Goal: Task Accomplishment & Management: Use online tool/utility

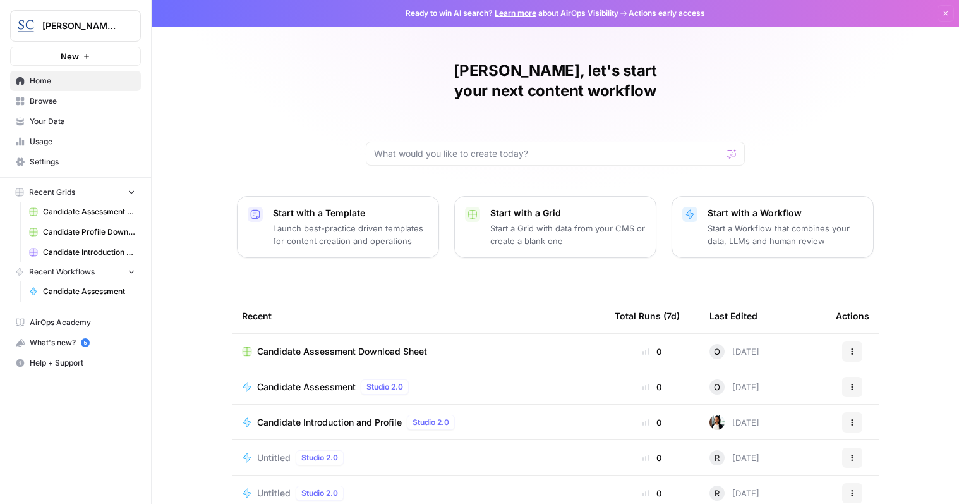
click at [313, 380] on span "Candidate Assessment" at bounding box center [306, 386] width 99 height 13
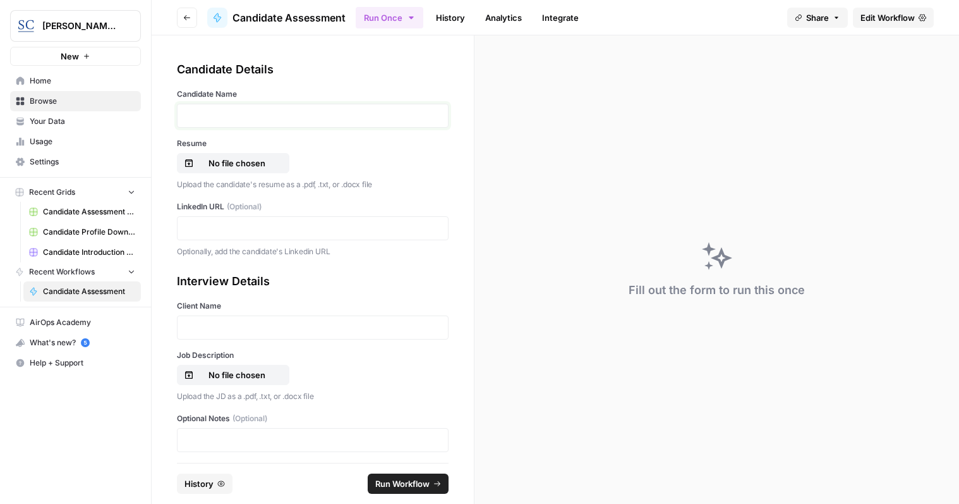
click at [279, 114] on p at bounding box center [312, 115] width 255 height 13
click at [230, 165] on p "No file chosen" at bounding box center [237, 163] width 81 height 13
click at [245, 228] on p at bounding box center [312, 228] width 255 height 13
click at [251, 324] on p at bounding box center [312, 327] width 255 height 13
click at [224, 371] on p "No file chosen" at bounding box center [237, 374] width 81 height 13
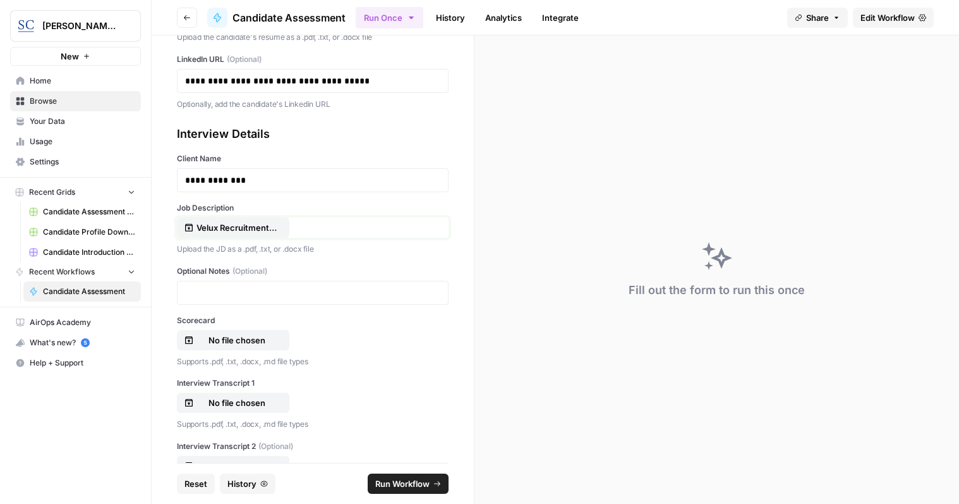
scroll to position [190, 0]
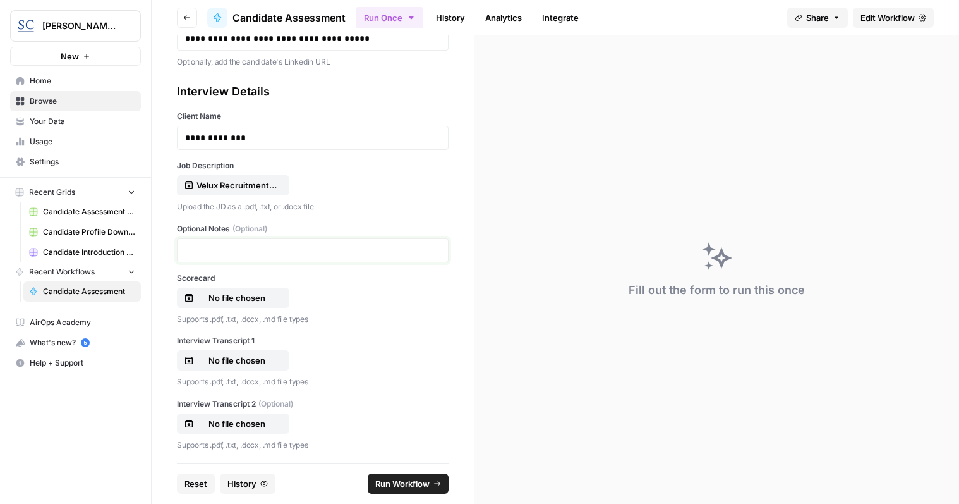
click at [276, 249] on p at bounding box center [312, 250] width 255 height 13
click at [298, 245] on p at bounding box center [312, 250] width 255 height 13
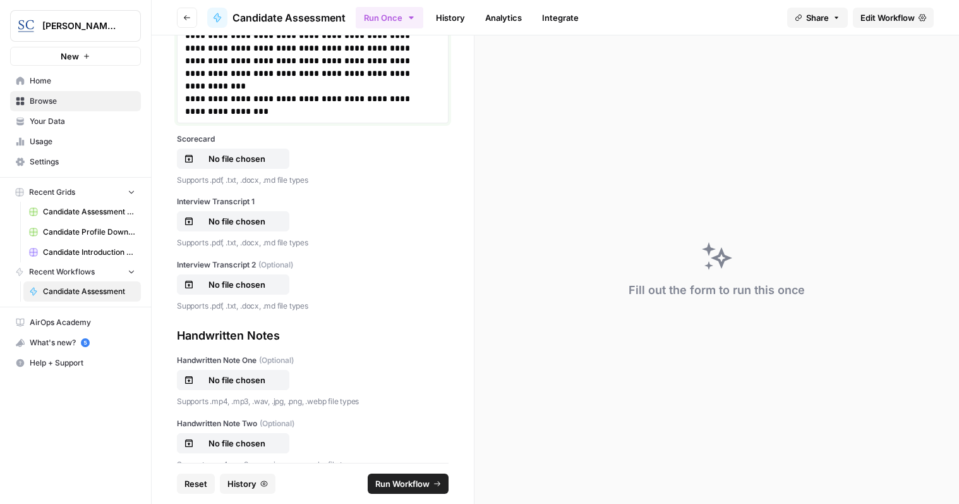
scroll to position [1464, 0]
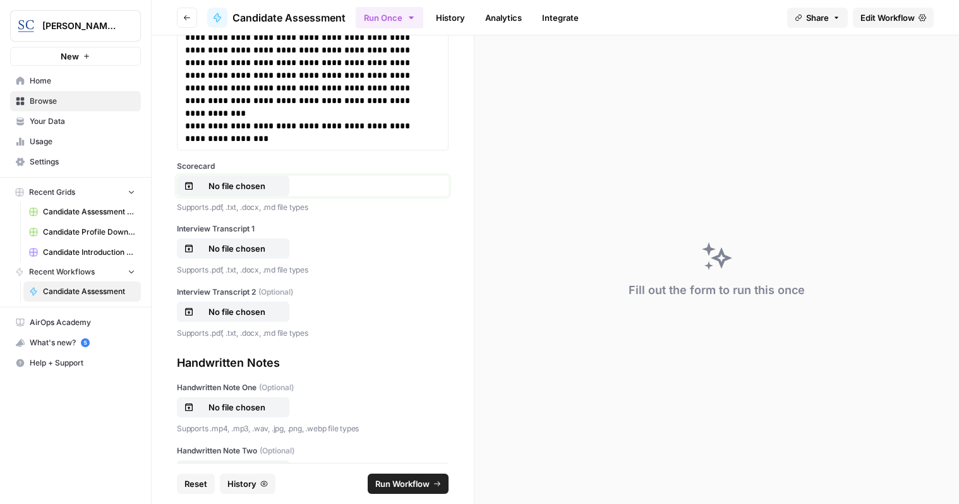
click at [238, 183] on p "No file chosen" at bounding box center [237, 185] width 81 height 13
click at [241, 247] on p "No file chosen" at bounding box center [237, 248] width 81 height 13
click at [228, 406] on p "No file chosen" at bounding box center [237, 407] width 81 height 13
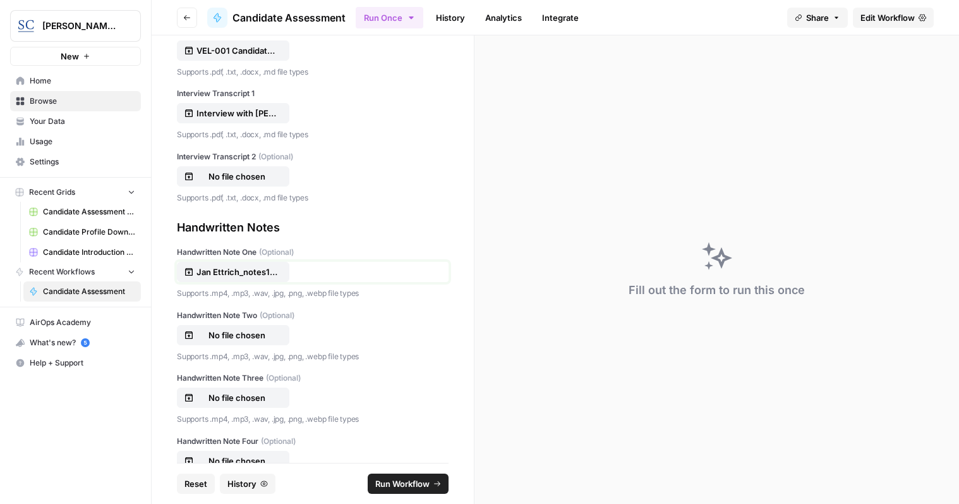
scroll to position [1654, 0]
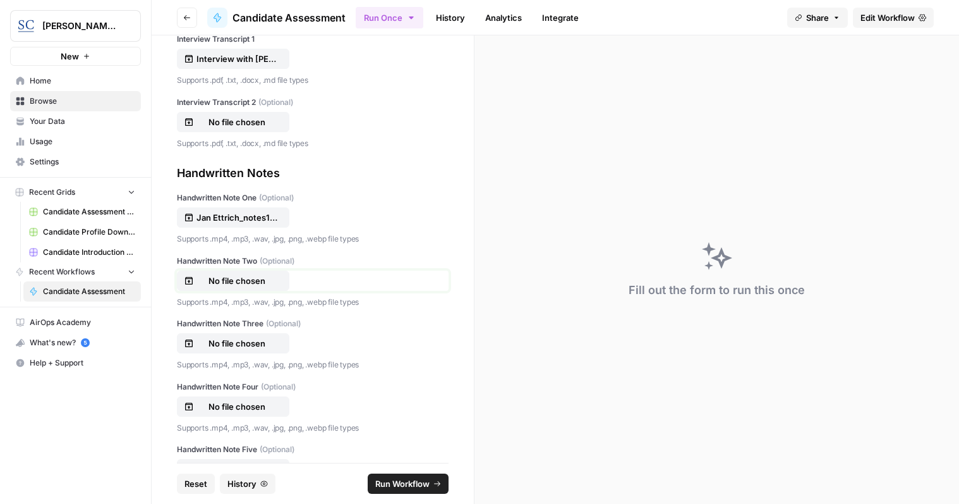
click at [226, 278] on p "No file chosen" at bounding box center [237, 280] width 81 height 13
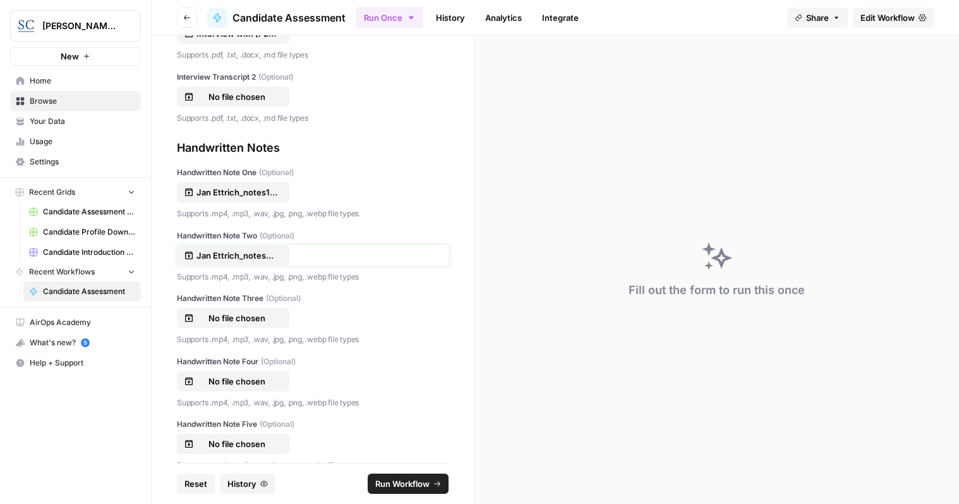
scroll to position [1703, 0]
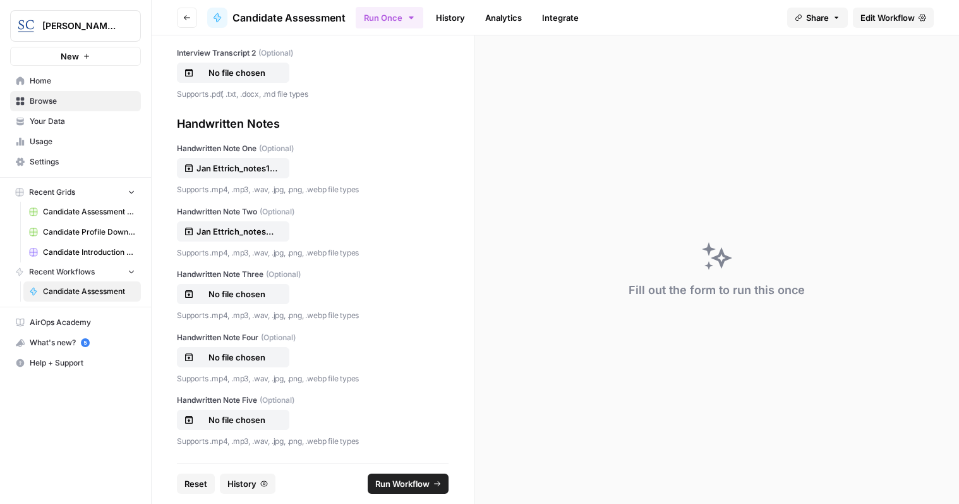
click at [403, 481] on span "Run Workflow" at bounding box center [402, 483] width 54 height 13
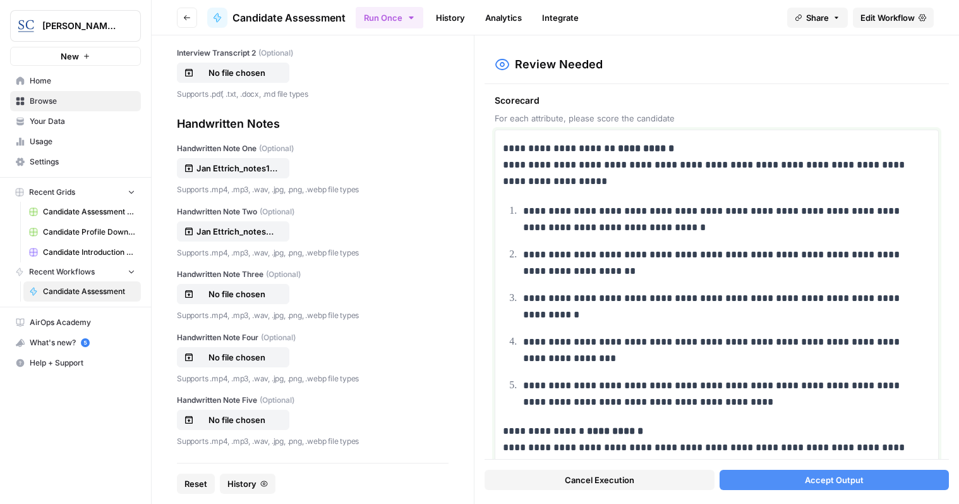
click at [692, 152] on p "**********" at bounding box center [712, 164] width 418 height 49
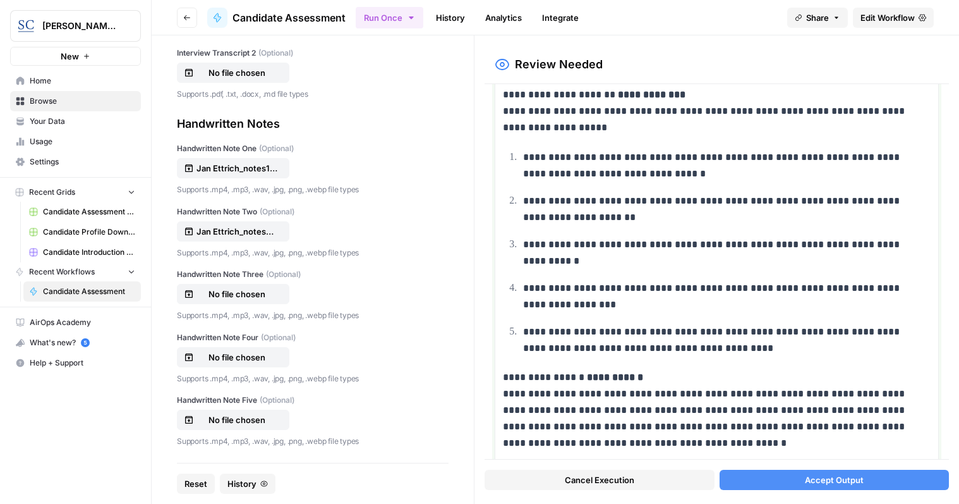
scroll to position [126, 0]
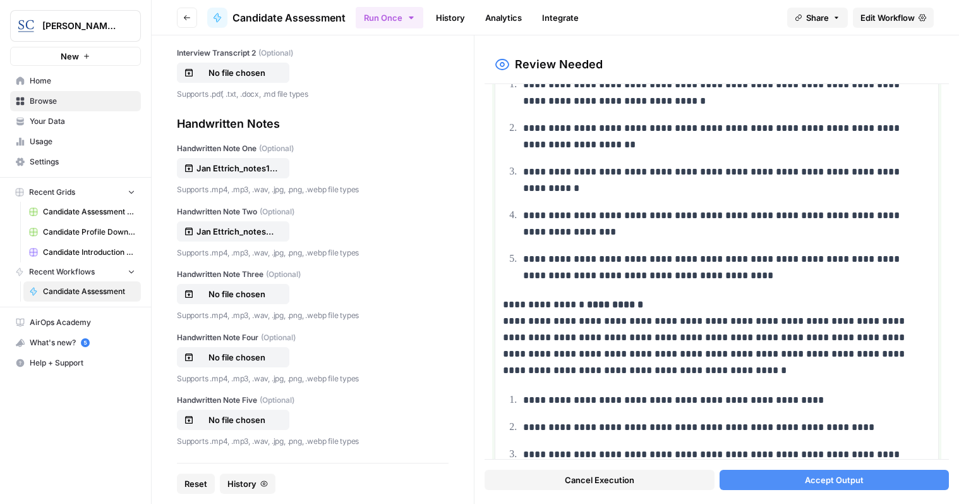
click at [665, 305] on p "**********" at bounding box center [712, 337] width 418 height 82
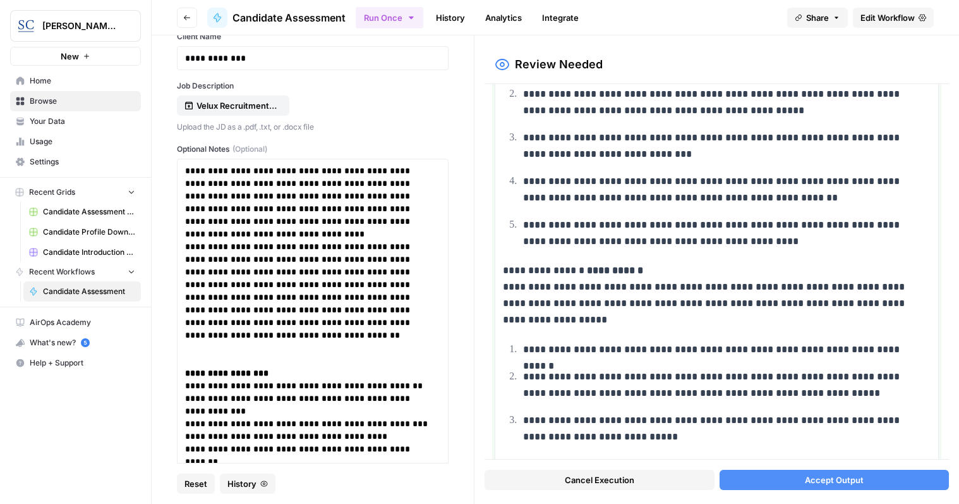
scroll to position [0, 0]
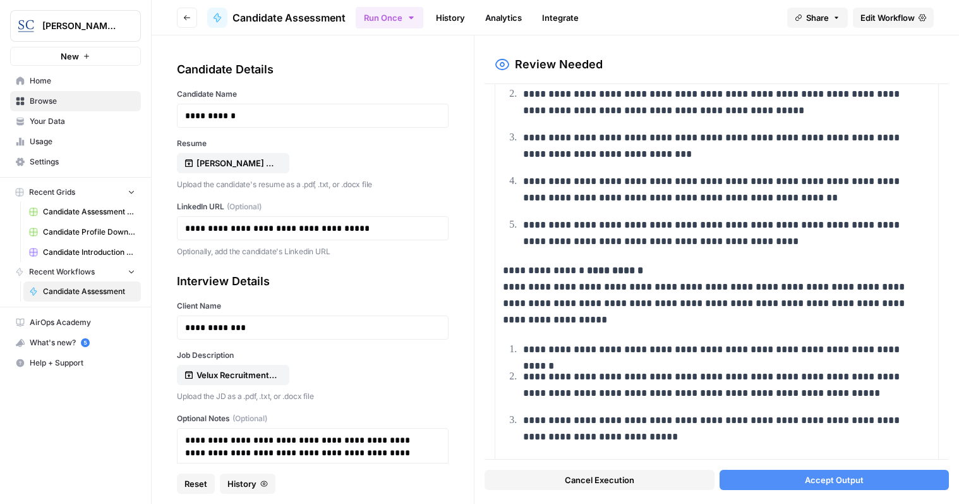
click at [583, 478] on span "Cancel Execution" at bounding box center [600, 479] width 70 height 13
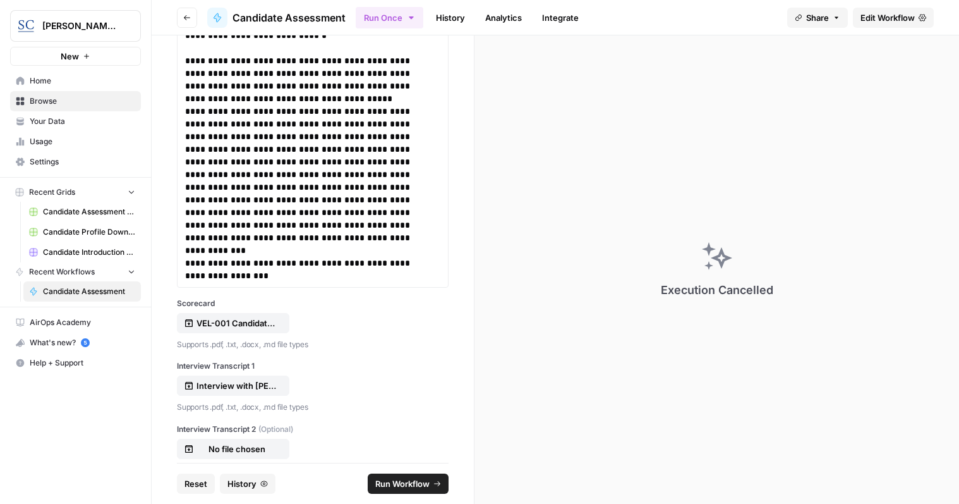
scroll to position [1580, 0]
